Goal: Obtain resource: Download file/media

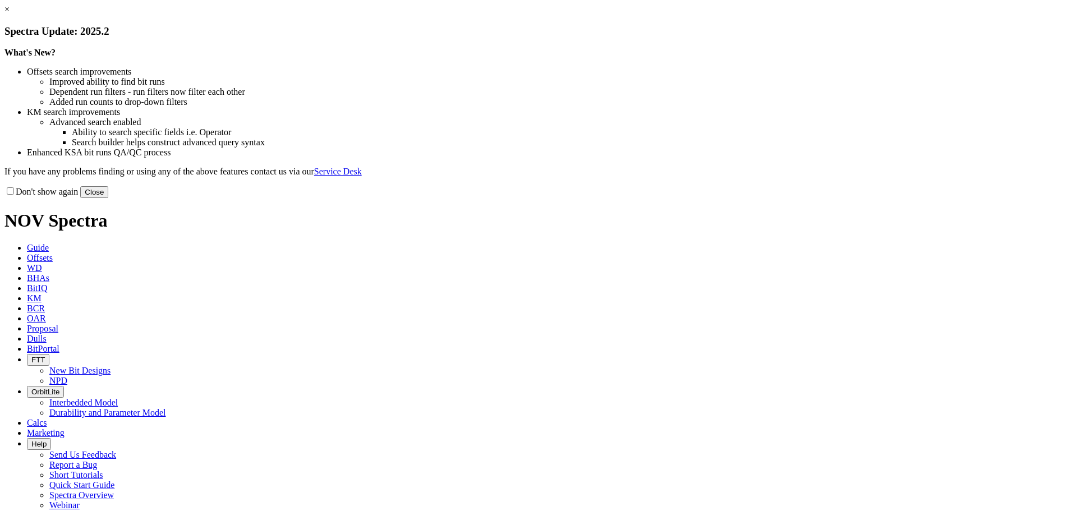
click at [108, 198] on button "Close" at bounding box center [94, 192] width 28 height 12
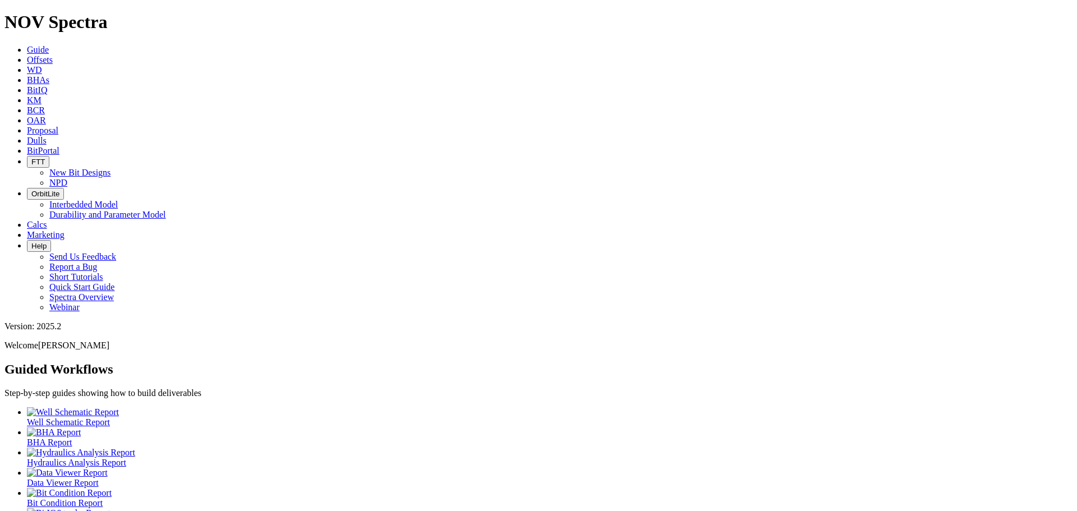
click at [53, 55] on span "Offsets" at bounding box center [40, 60] width 26 height 10
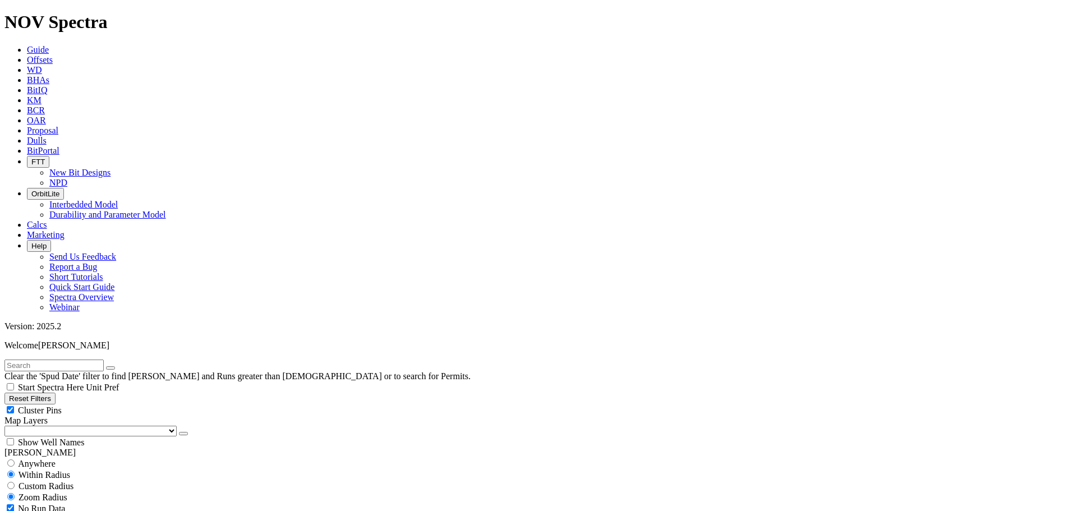
type input "[DATE]"
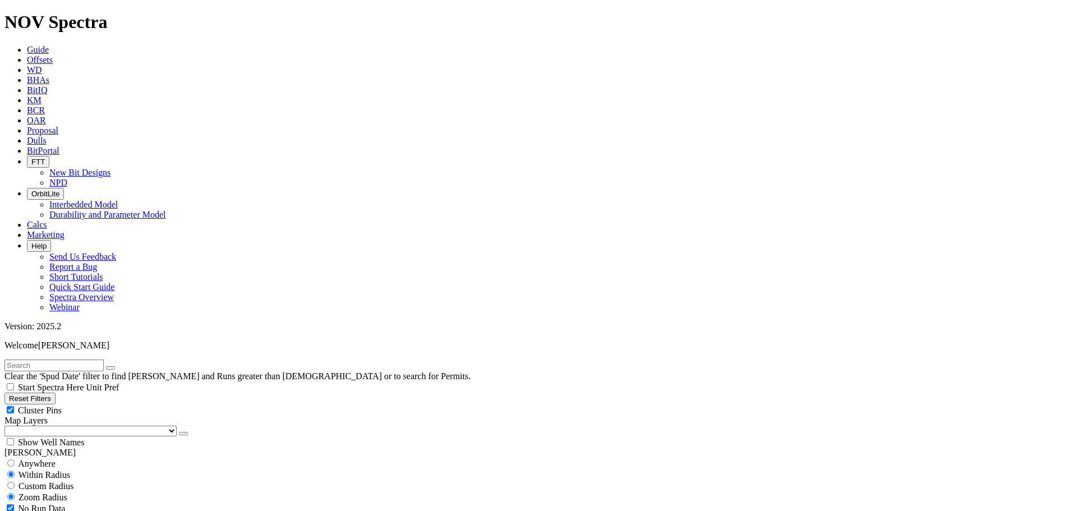
scroll to position [77474, 0]
